Goal: Information Seeking & Learning: Learn about a topic

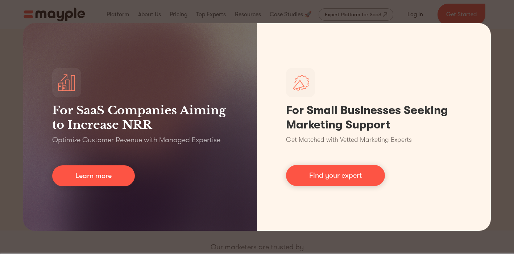
click at [492, 30] on div "For SaaS Companies Aiming to Increase NRR Optimize Customer Revenue with Manage…" at bounding box center [257, 127] width 514 height 254
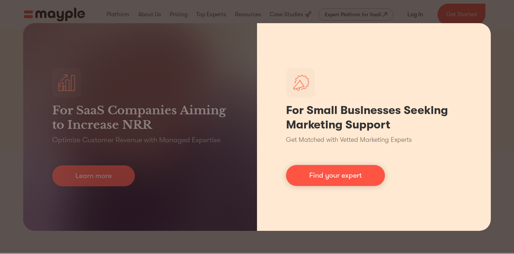
scroll to position [81, 0]
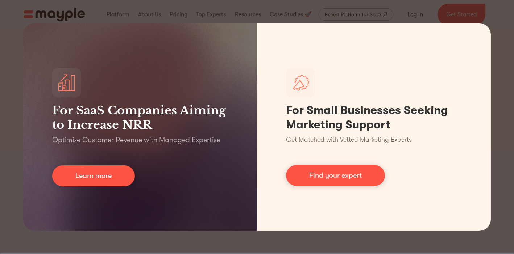
click at [494, 192] on div "For SaaS Companies Aiming to Increase NRR Optimize Customer Revenue with Manage…" at bounding box center [257, 127] width 514 height 254
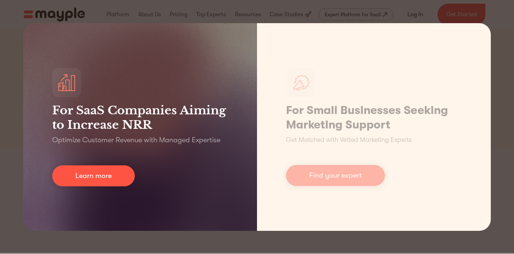
click at [110, 158] on div "For SaaS Companies Aiming to Increase NRR Optimize Customer Revenue with Manage…" at bounding box center [140, 127] width 234 height 208
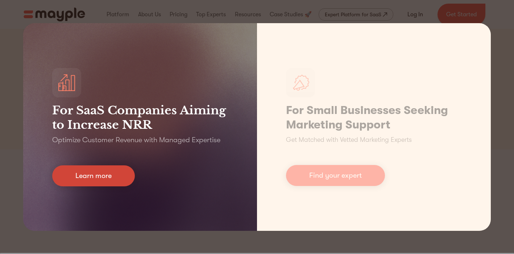
click at [103, 171] on link "Learn more" at bounding box center [93, 176] width 83 height 21
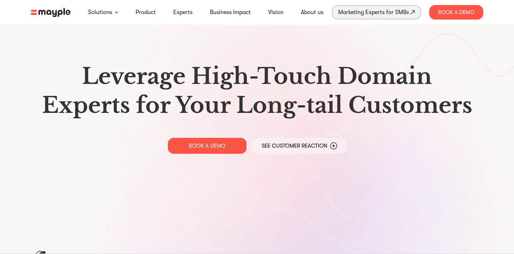
click at [397, 15] on div "Marketing Experts for SMBs" at bounding box center [373, 12] width 71 height 10
click at [183, 12] on link "Experts" at bounding box center [182, 12] width 19 height 9
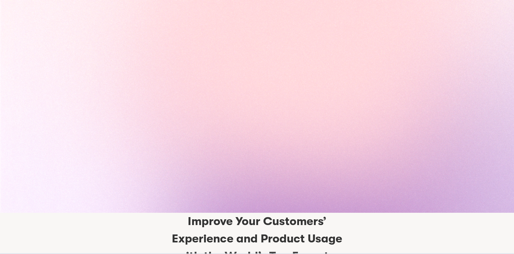
scroll to position [1557, 0]
